Goal: Use online tool/utility: Use online tool/utility

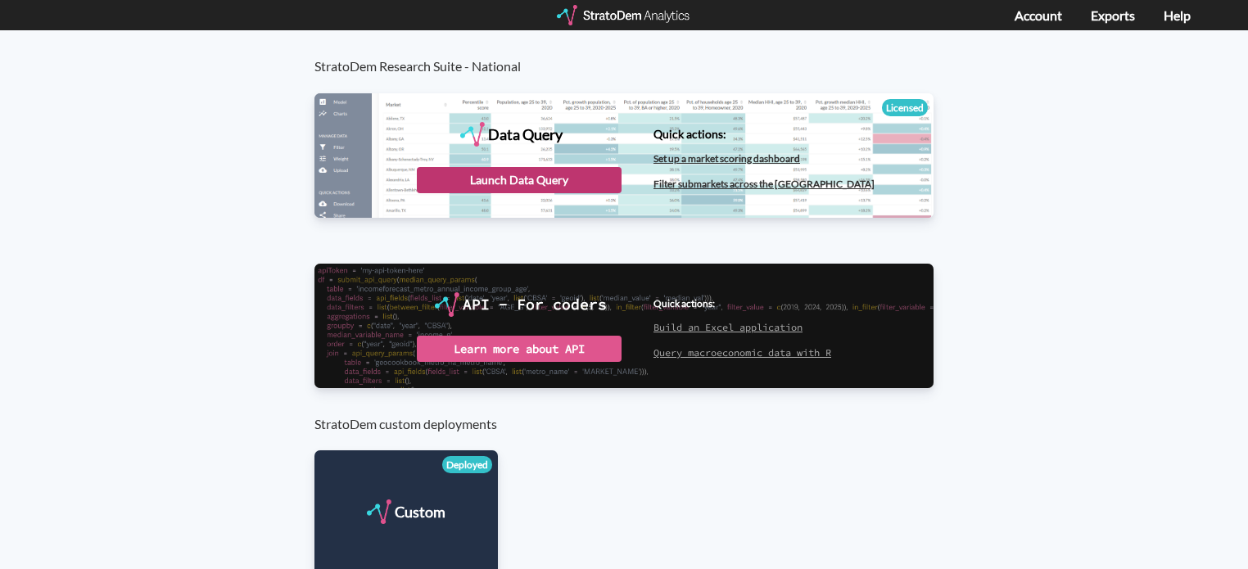
click at [533, 183] on div "Launch Data Query" at bounding box center [519, 180] width 205 height 26
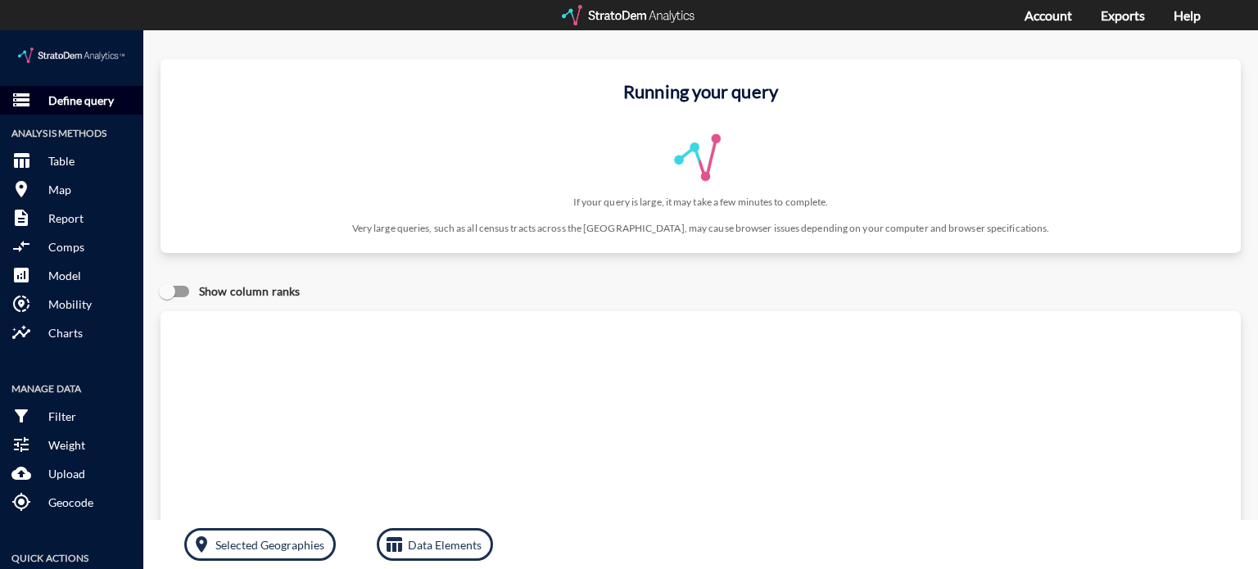
click p "Define query"
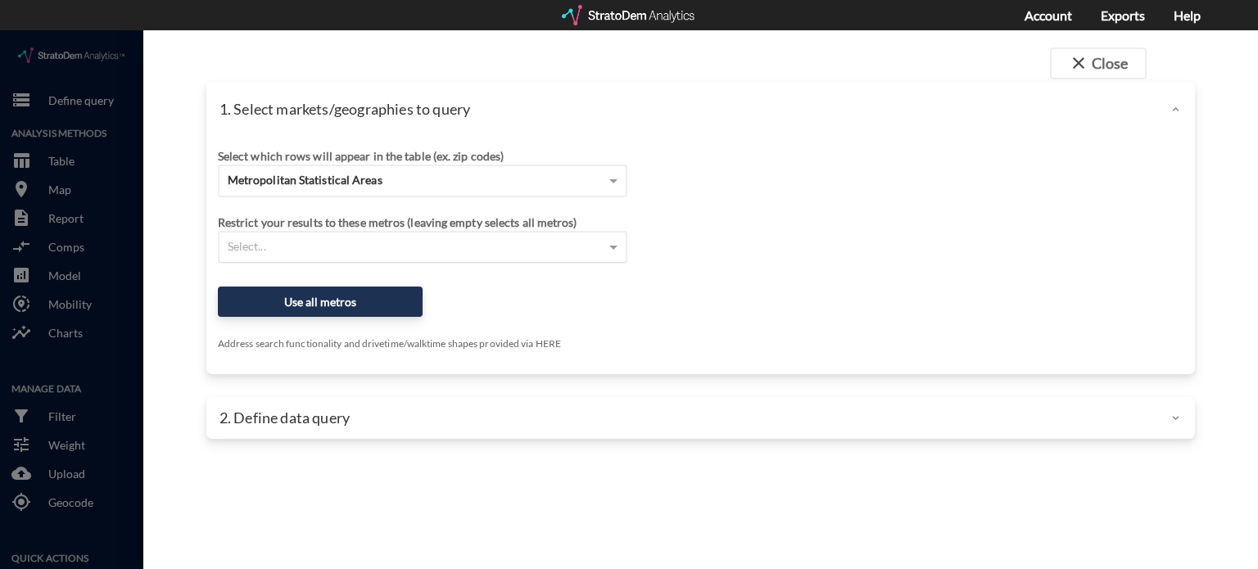
click div "Select..."
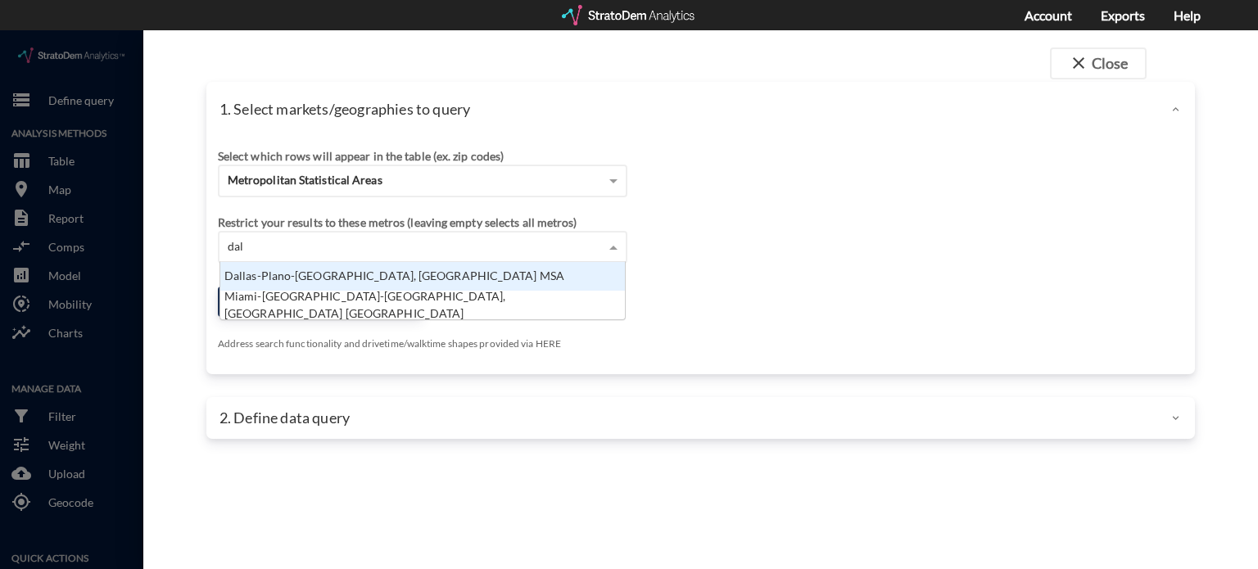
scroll to position [149, 396]
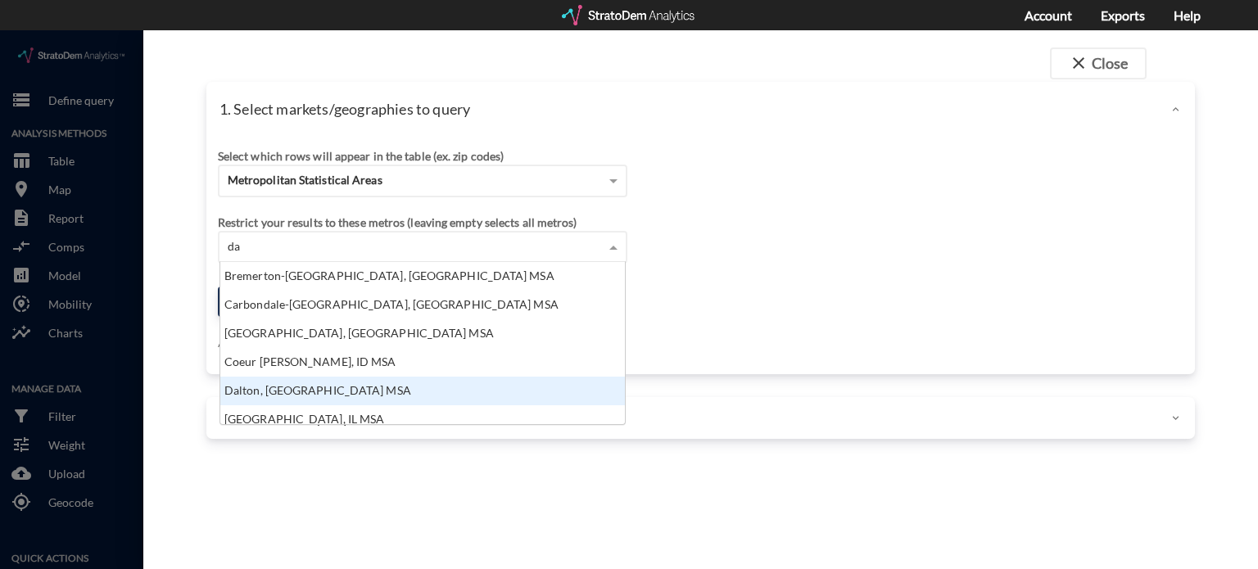
type input "d"
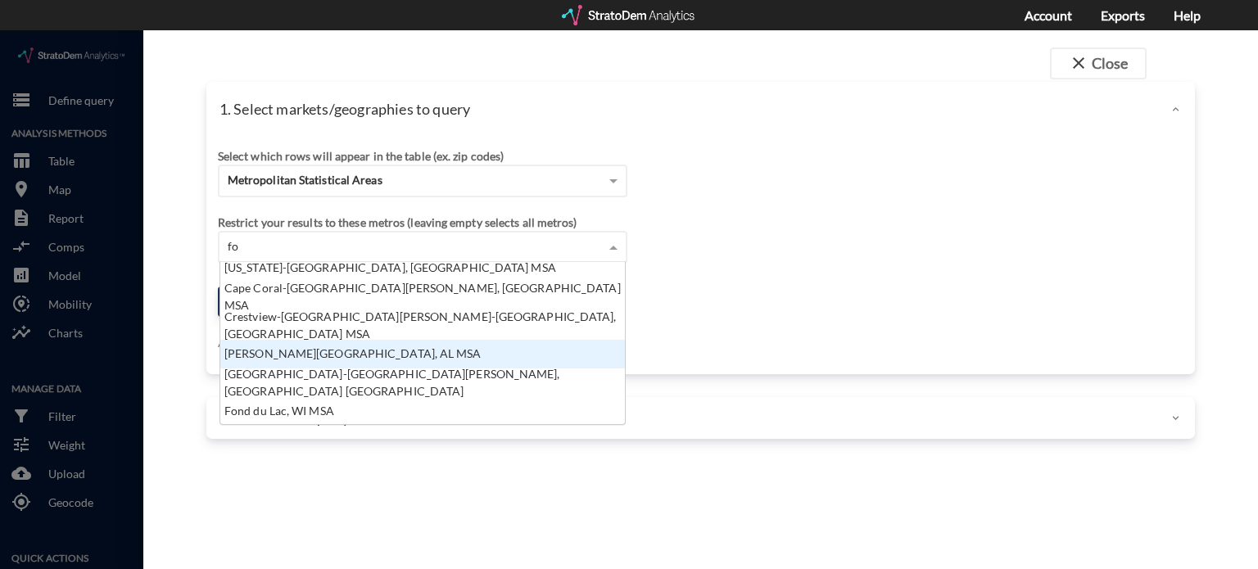
type input "f"
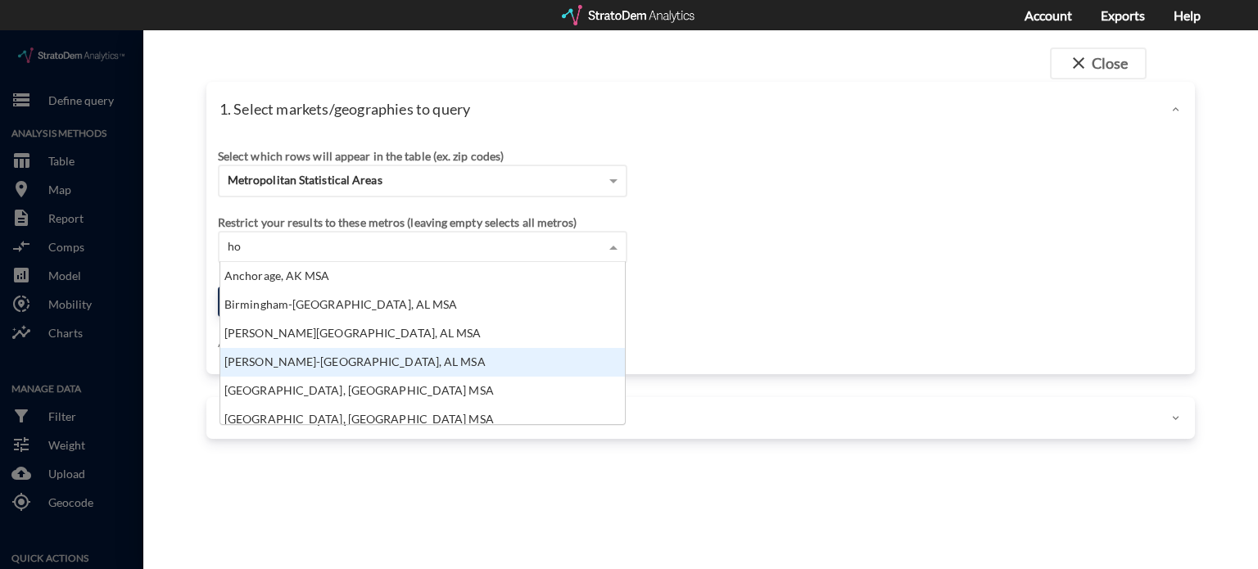
type input "h"
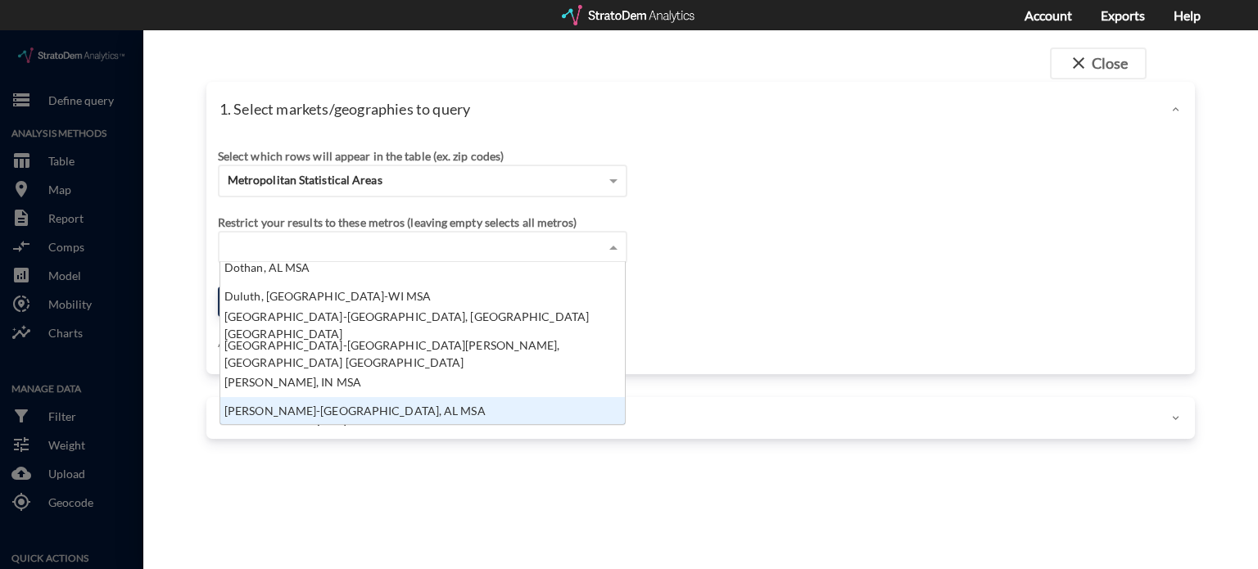
scroll to position [3219, 0]
